Goal: Information Seeking & Learning: Check status

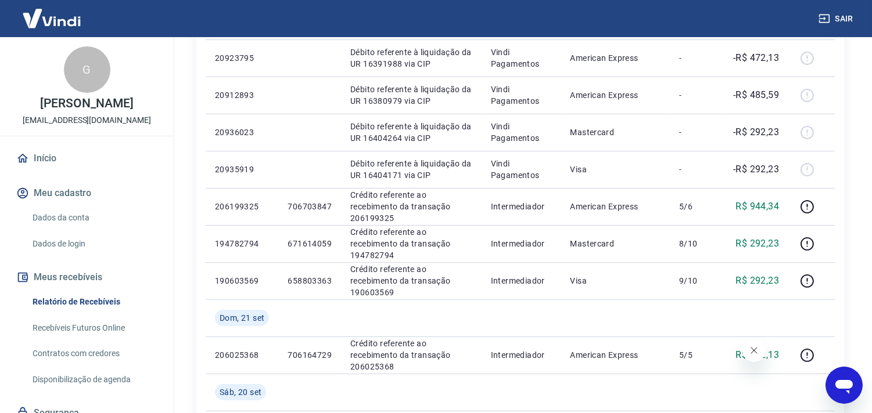
scroll to position [509, 0]
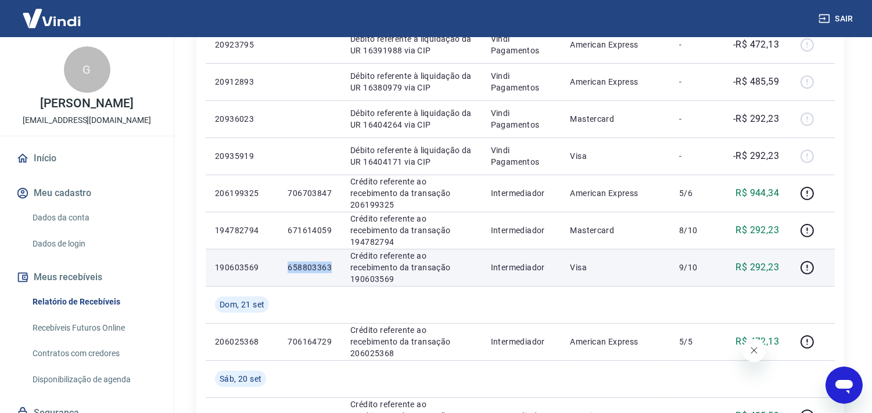
drag, startPoint x: 288, startPoint y: 264, endPoint x: 332, endPoint y: 264, distance: 43.6
click at [332, 264] on td "658803363" at bounding box center [309, 267] width 63 height 37
copy p "658803363"
drag, startPoint x: 573, startPoint y: 268, endPoint x: 699, endPoint y: 264, distance: 126.1
click at [699, 264] on tr "190603569 658803363 Crédito referente ao recebimento da transação 190603569 Int…" at bounding box center [520, 267] width 629 height 37
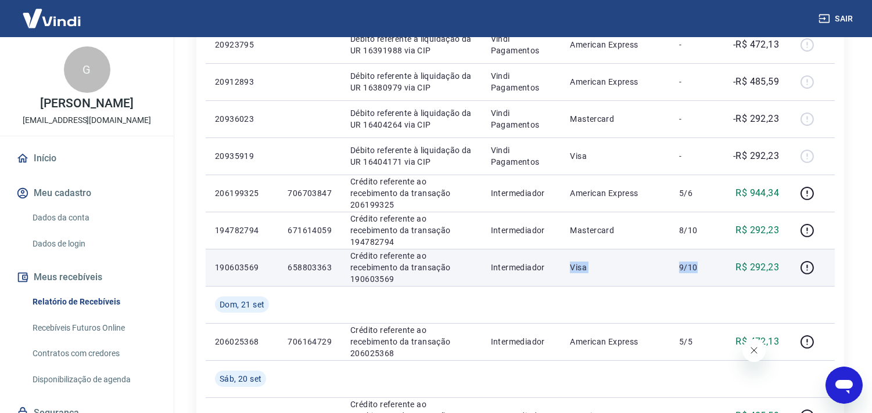
copy tr "Visa 9/10"
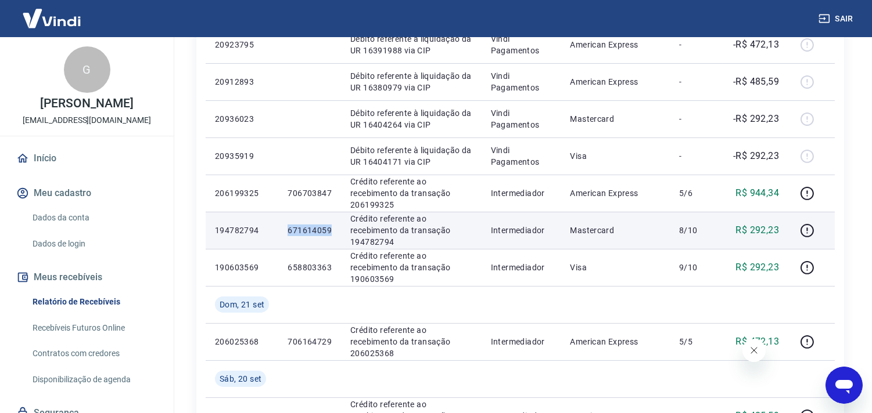
drag, startPoint x: 289, startPoint y: 229, endPoint x: 329, endPoint y: 229, distance: 40.1
click at [329, 229] on p "671614059" at bounding box center [309, 231] width 44 height 12
copy p "671614059"
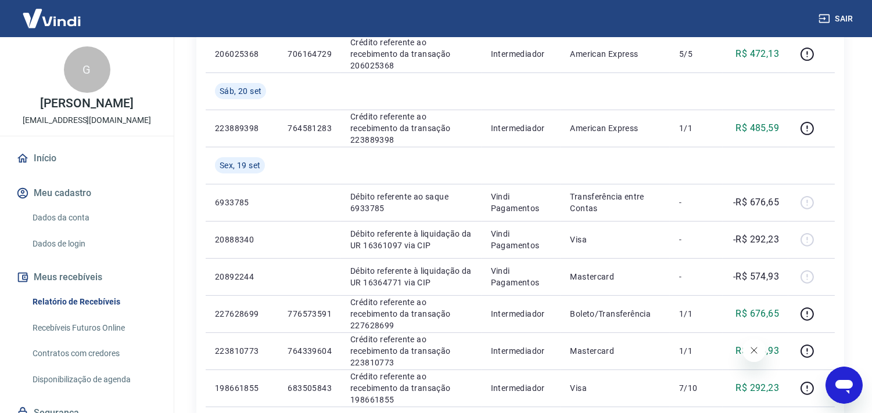
scroll to position [818, 0]
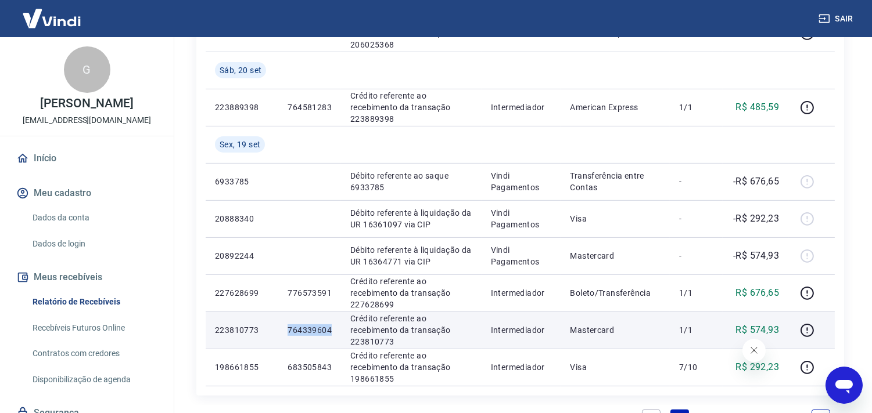
drag, startPoint x: 301, startPoint y: 331, endPoint x: 330, endPoint y: 331, distance: 29.0
click at [330, 331] on p "764339604" at bounding box center [309, 331] width 44 height 12
copy p "764339604"
